Goal: Task Accomplishment & Management: Use online tool/utility

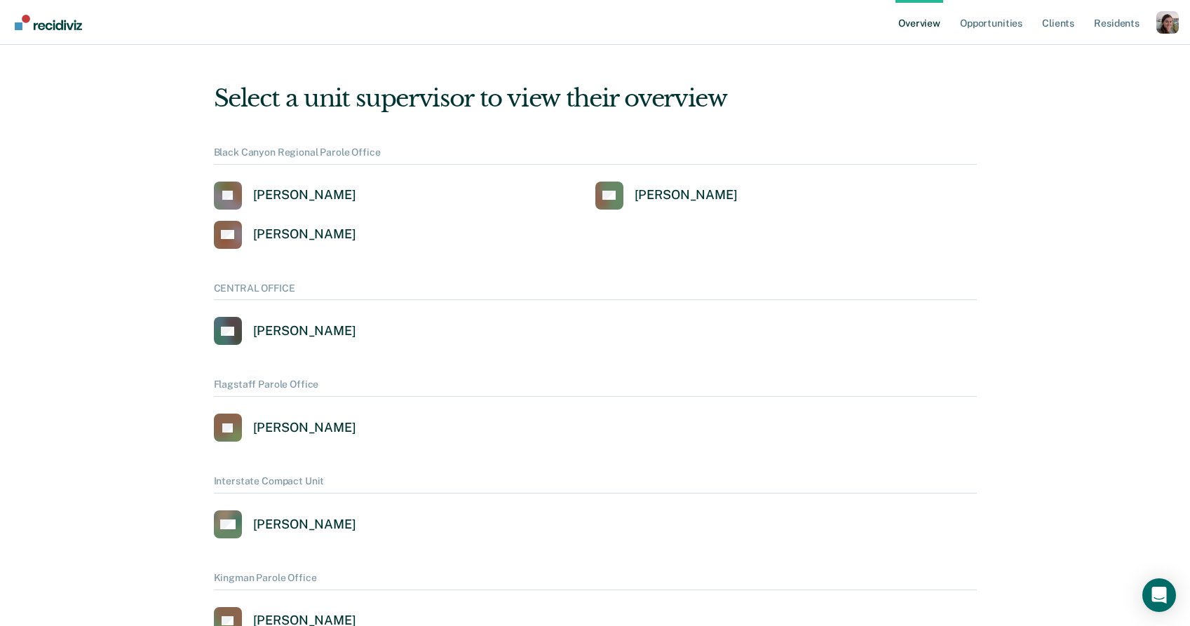
click at [1174, 27] on div "Profile dropdown button" at bounding box center [1168, 22] width 22 height 22
click at [1080, 66] on link "Profile" at bounding box center [1111, 64] width 90 height 12
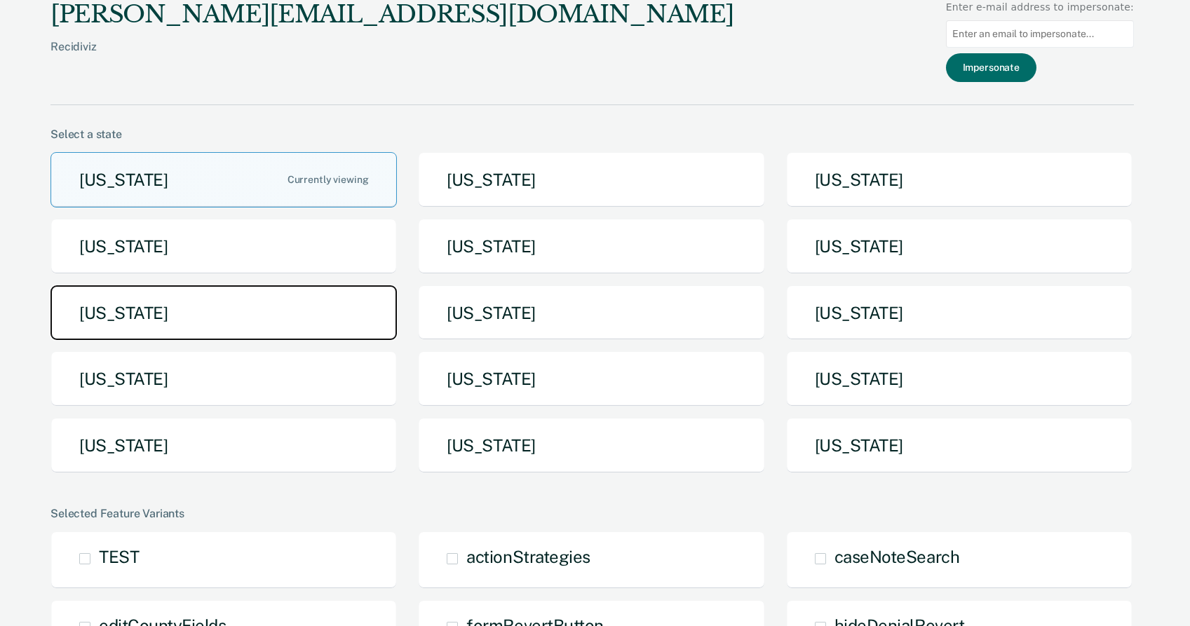
click at [216, 311] on button "[US_STATE]" at bounding box center [224, 313] width 347 height 55
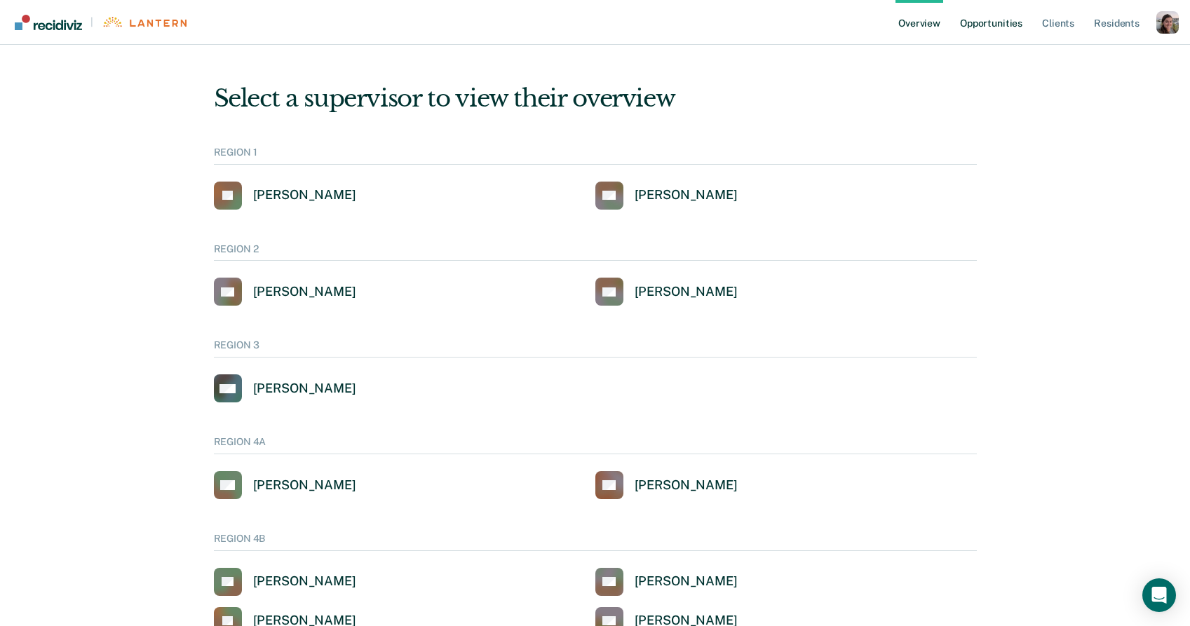
click at [1007, 23] on link "Opportunities" at bounding box center [992, 22] width 68 height 45
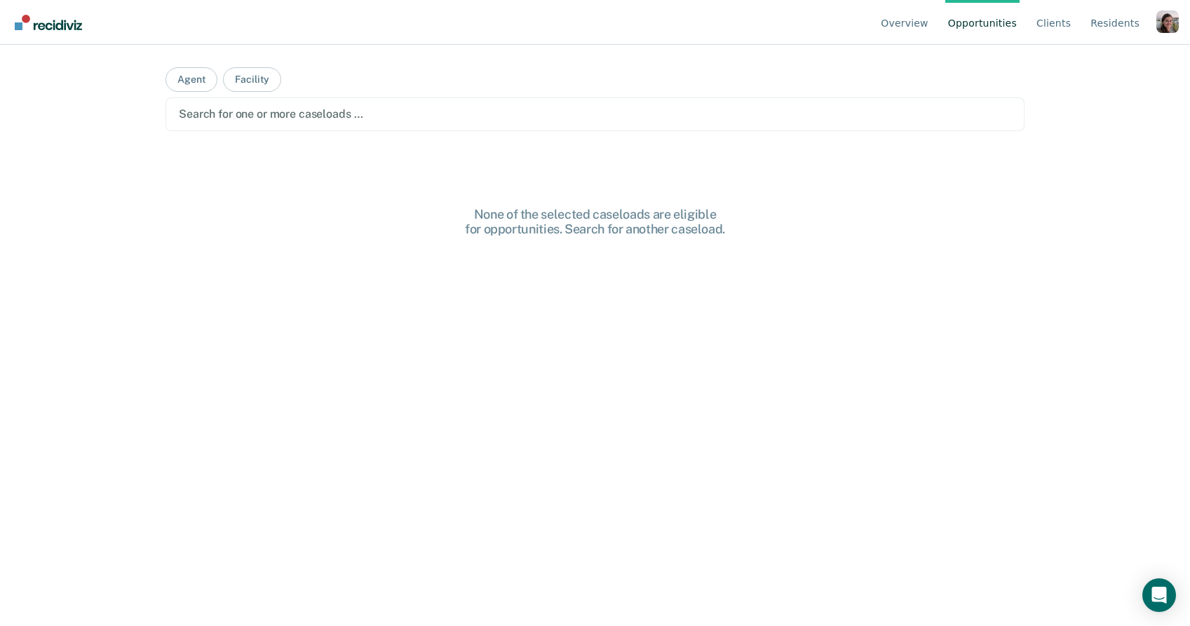
click at [475, 122] on div "Search for one or more caseloads …" at bounding box center [594, 114] width 835 height 19
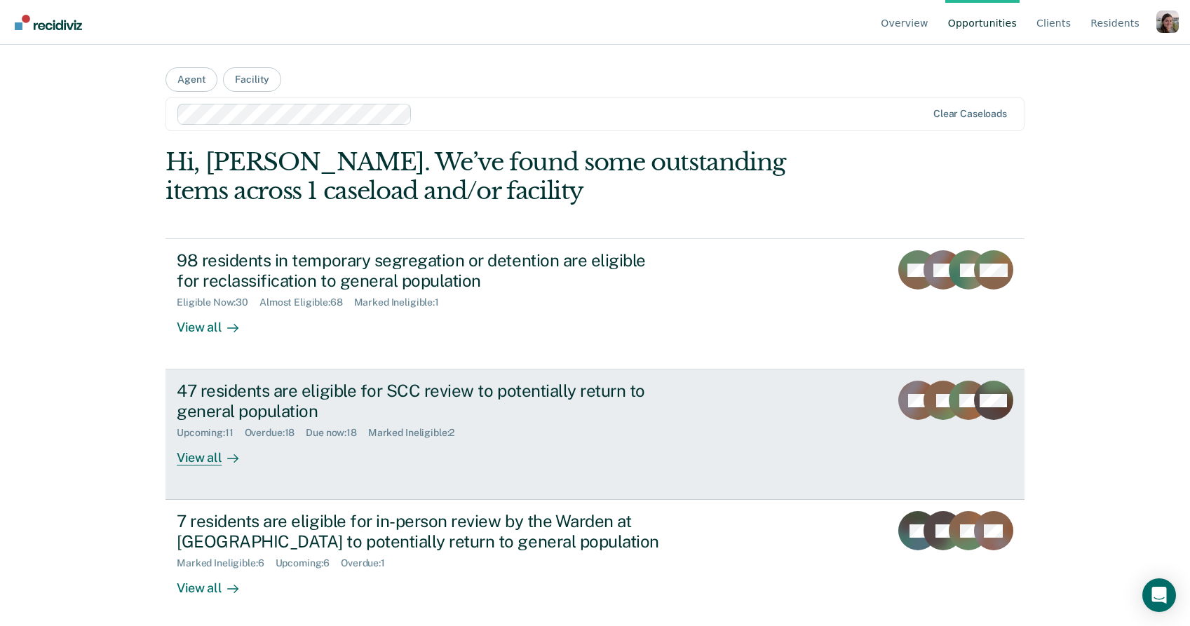
click at [197, 457] on div "View all" at bounding box center [216, 452] width 79 height 27
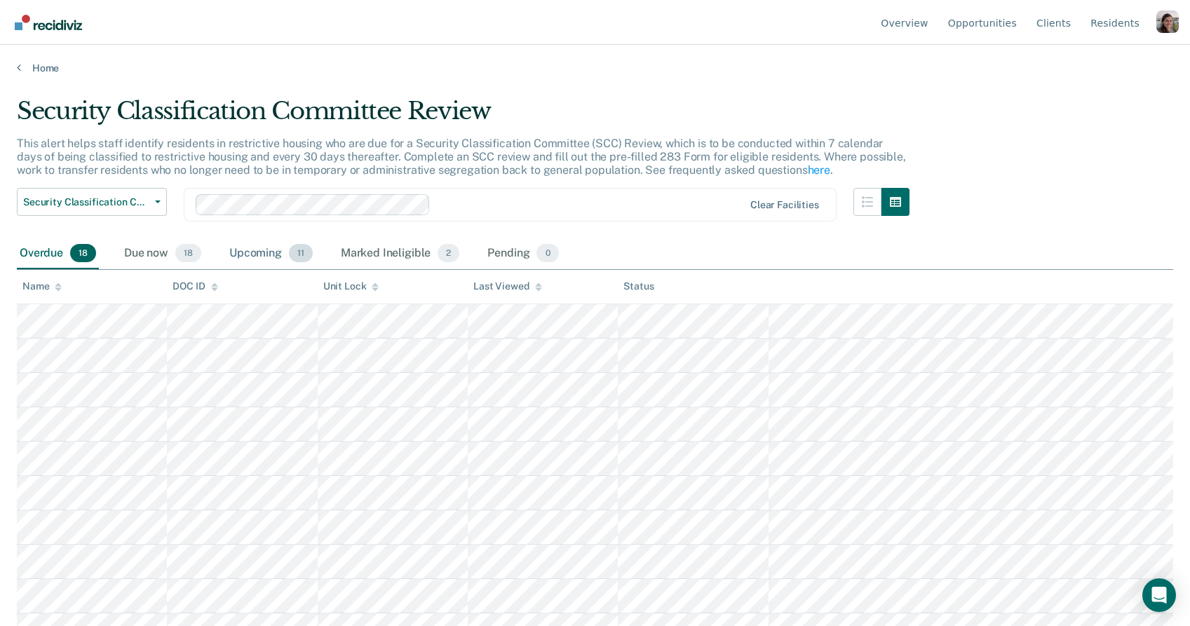
click at [246, 258] on div "Upcoming 11" at bounding box center [271, 254] width 89 height 31
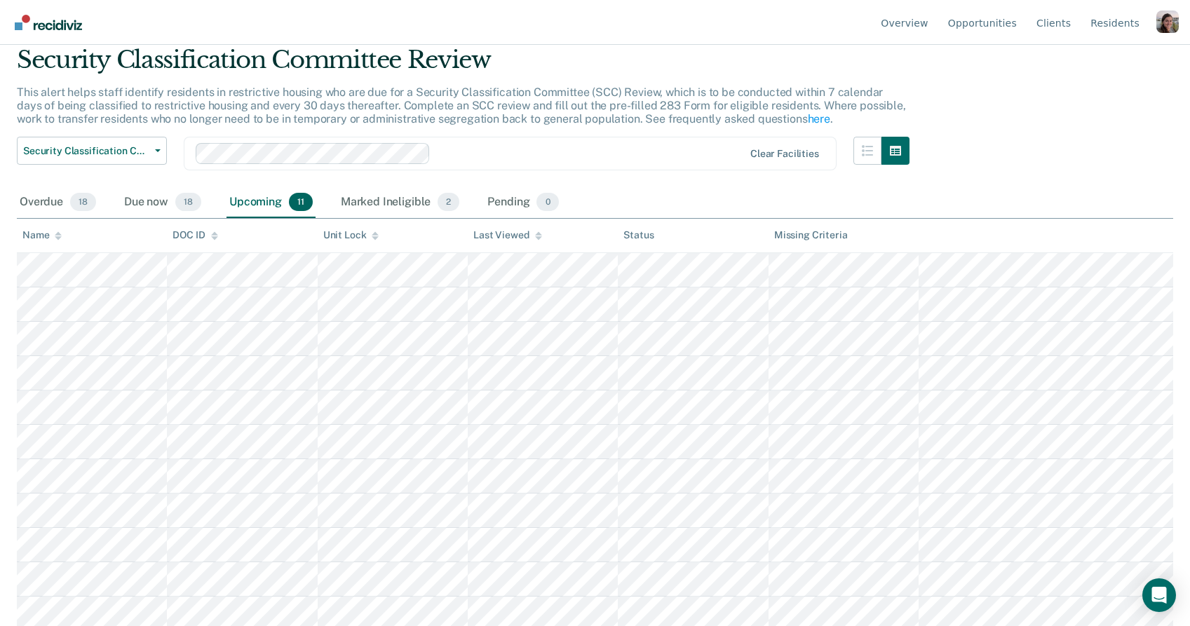
scroll to position [55, 0]
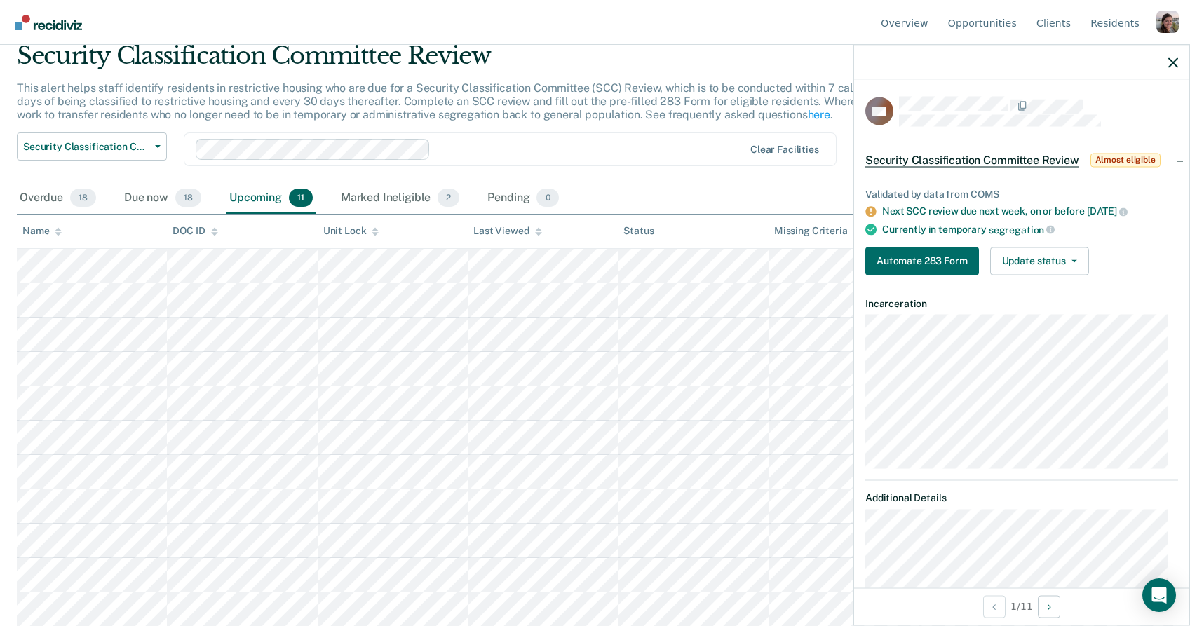
click at [900, 212] on div "Next SCC review due next week, on or before [DATE]" at bounding box center [1030, 212] width 296 height 13
click at [1015, 206] on div "Next SCC review due next week, on or before [DATE]" at bounding box center [1030, 212] width 296 height 13
click at [161, 196] on div "Due now 18" at bounding box center [162, 198] width 83 height 31
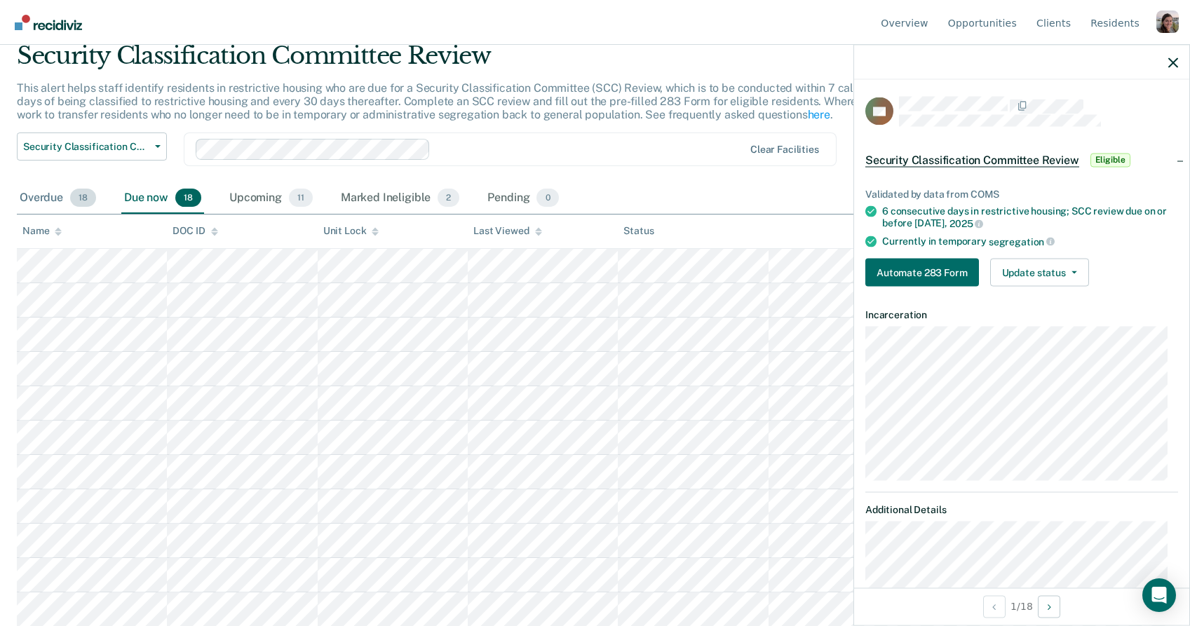
click at [46, 196] on div "Overdue 18" at bounding box center [58, 198] width 82 height 31
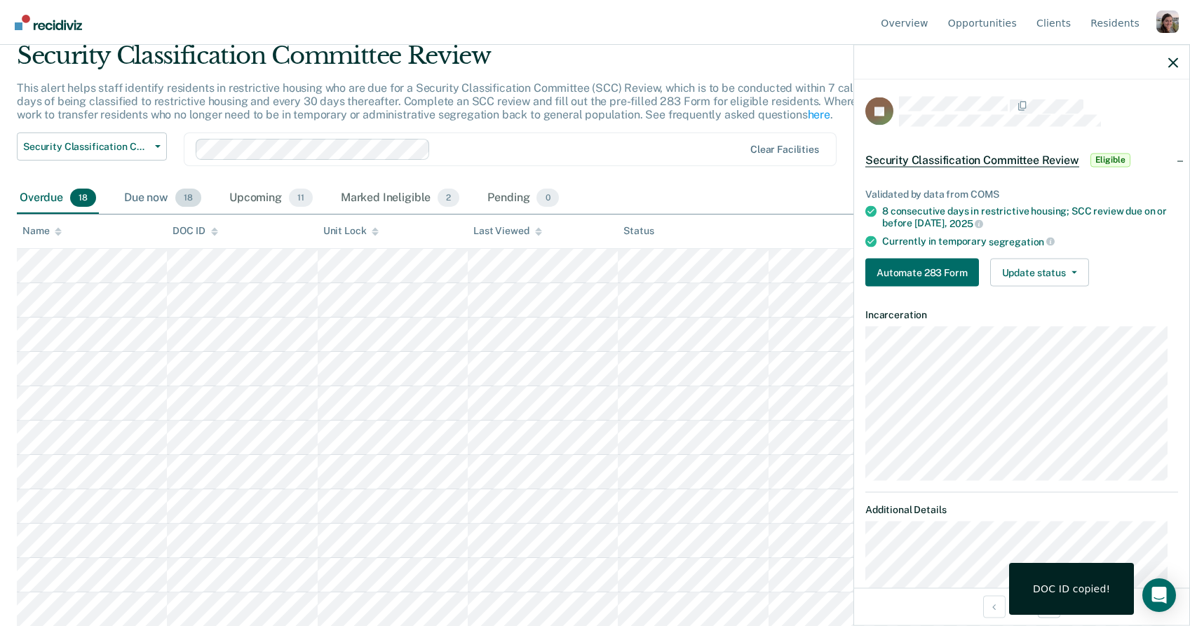
click at [156, 196] on div "Due now 18" at bounding box center [162, 198] width 83 height 31
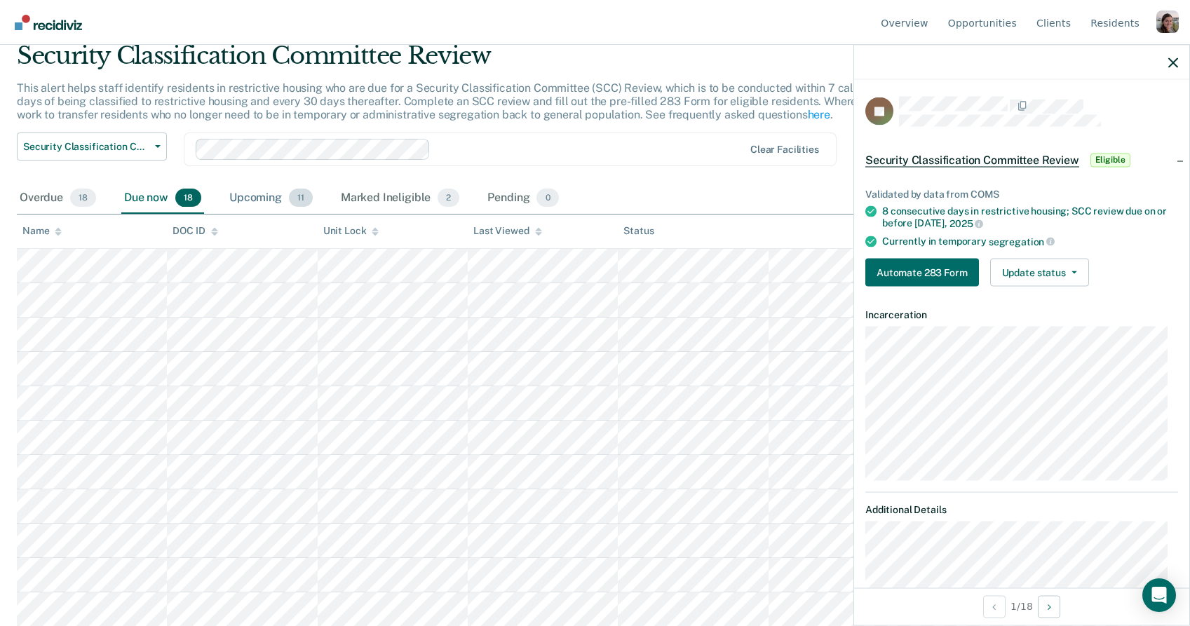
click at [250, 199] on div "Upcoming 11" at bounding box center [271, 198] width 89 height 31
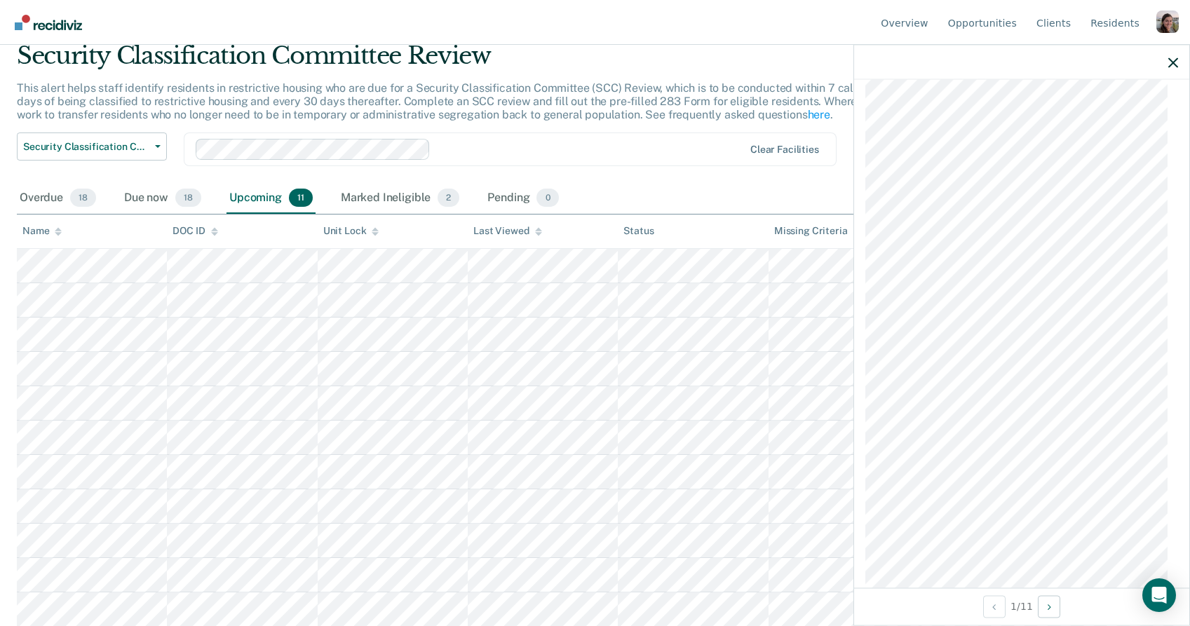
scroll to position [460, 0]
click at [1169, 273] on div "AH Security Classification Committee Review Almost eligible Validated by data f…" at bounding box center [1021, 334] width 335 height 508
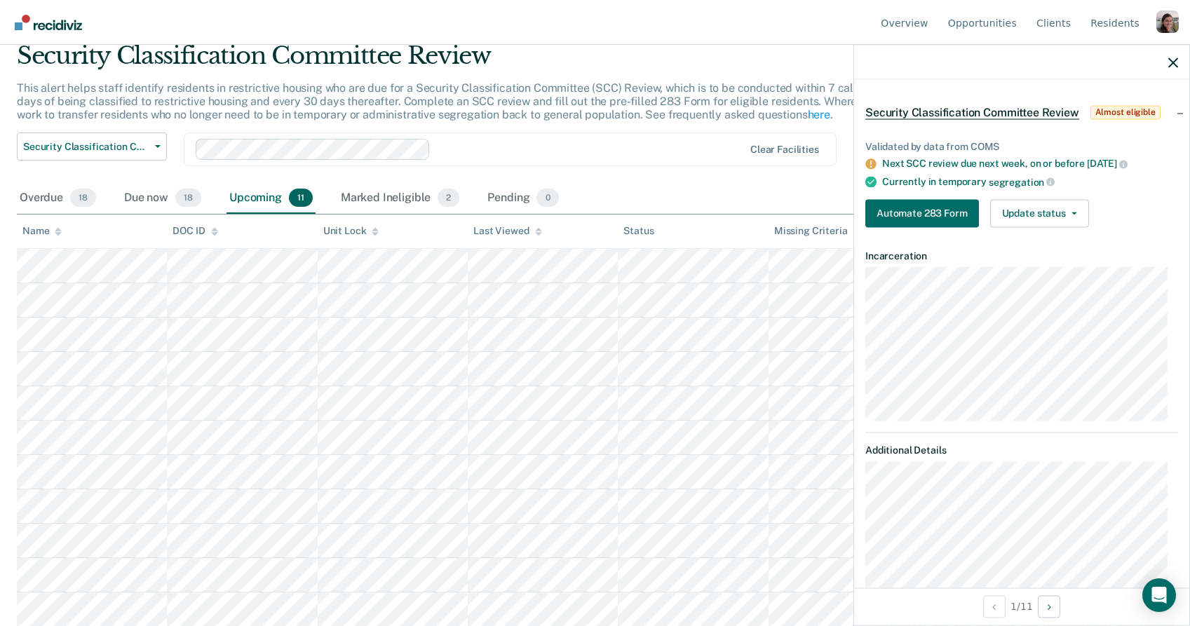
scroll to position [0, 0]
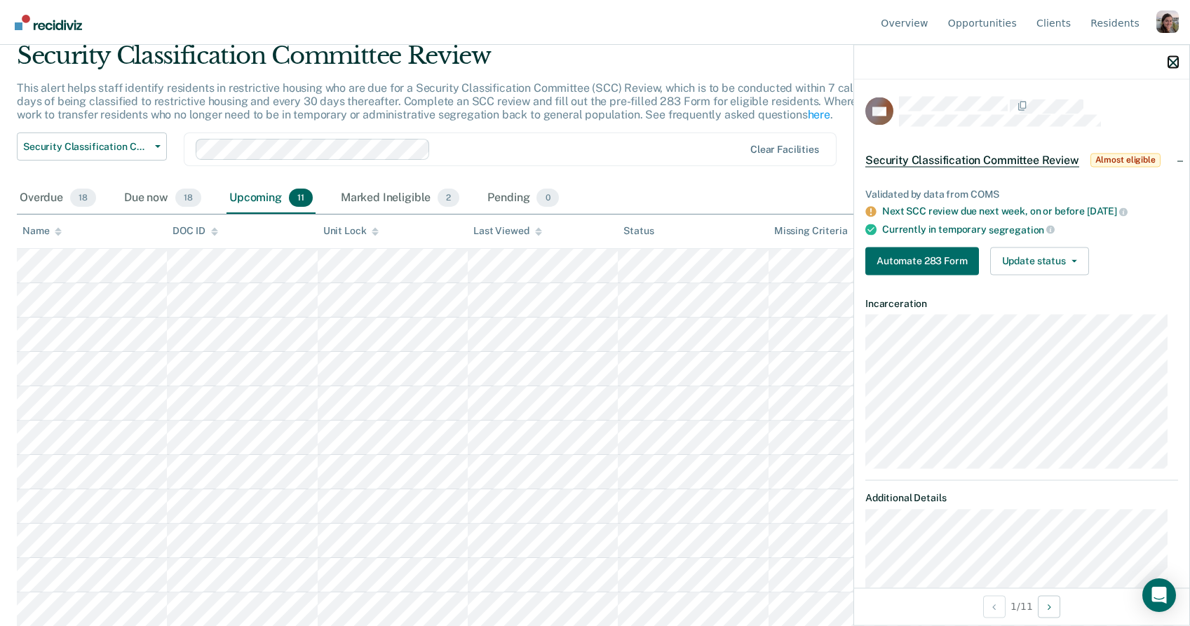
click at [1173, 63] on icon "button" at bounding box center [1174, 63] width 10 height 10
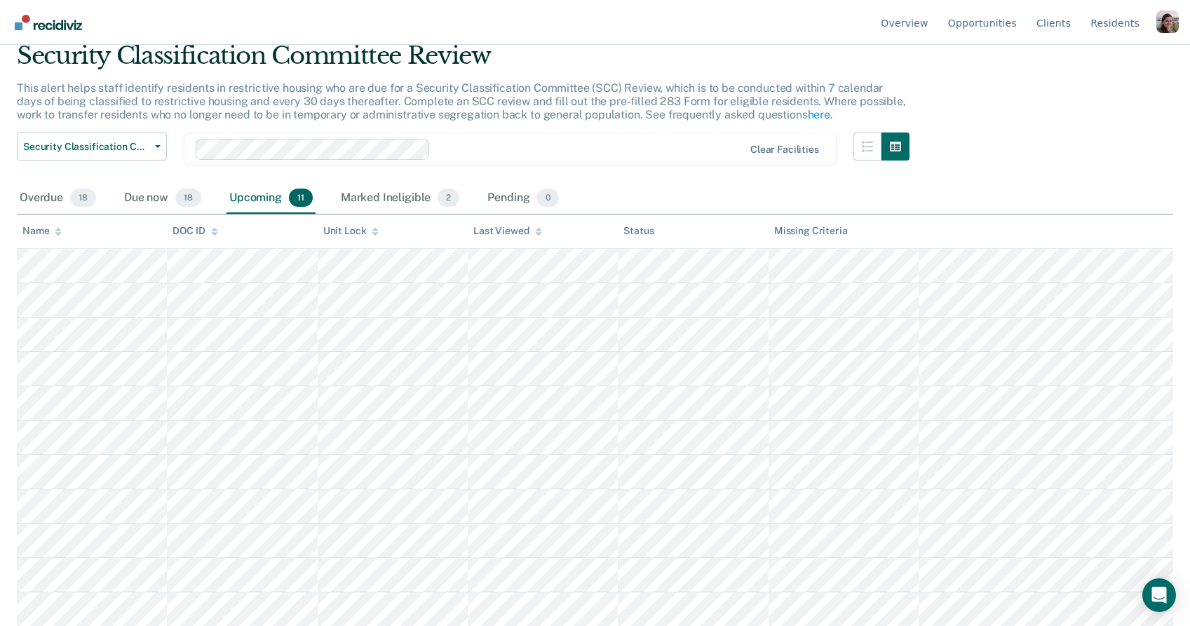
click at [748, 22] on nav "Overview Opportunities Client s Resident s Profile How it works Log Out" at bounding box center [595, 22] width 1168 height 44
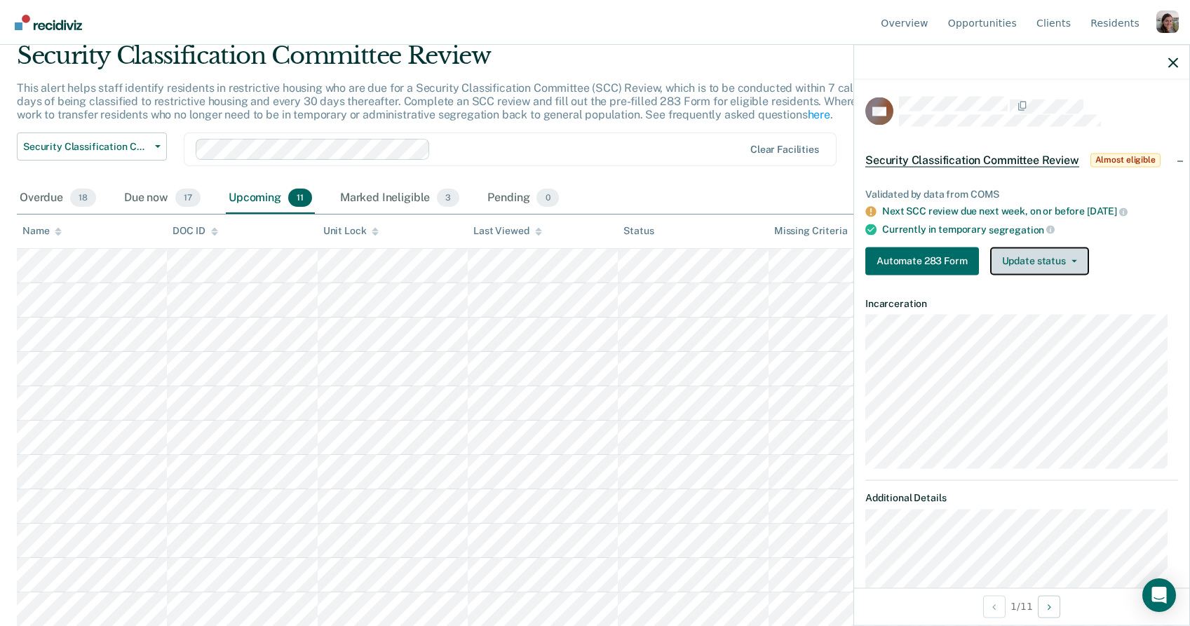
click at [1053, 256] on button "Update status" at bounding box center [1040, 261] width 99 height 28
